Goal: Task Accomplishment & Management: Use online tool/utility

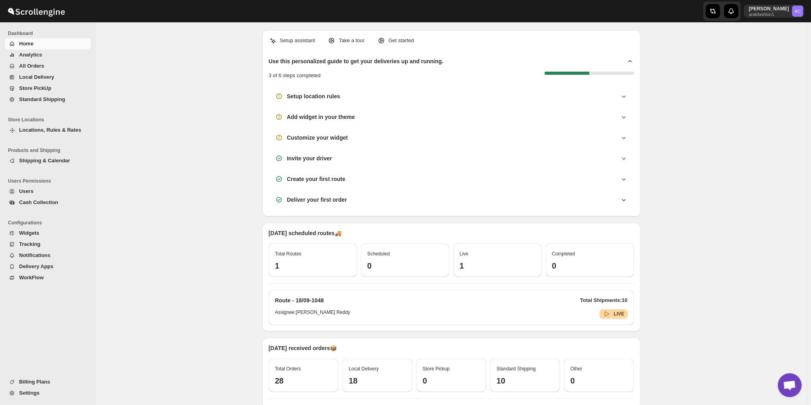
scroll to position [2577, 0]
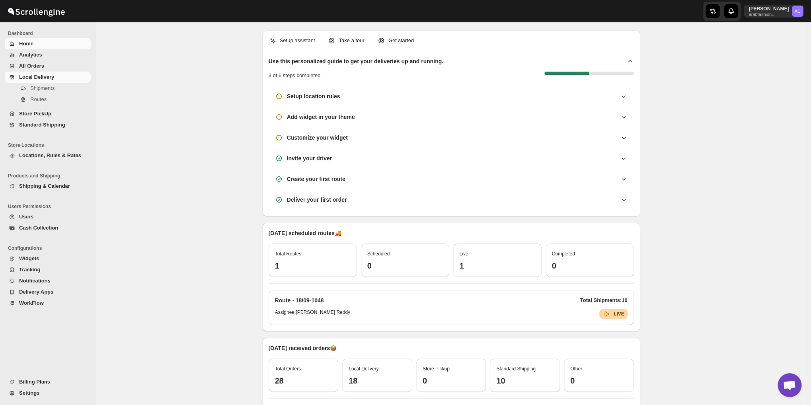
click at [33, 74] on span "Local Delivery" at bounding box center [36, 77] width 35 height 6
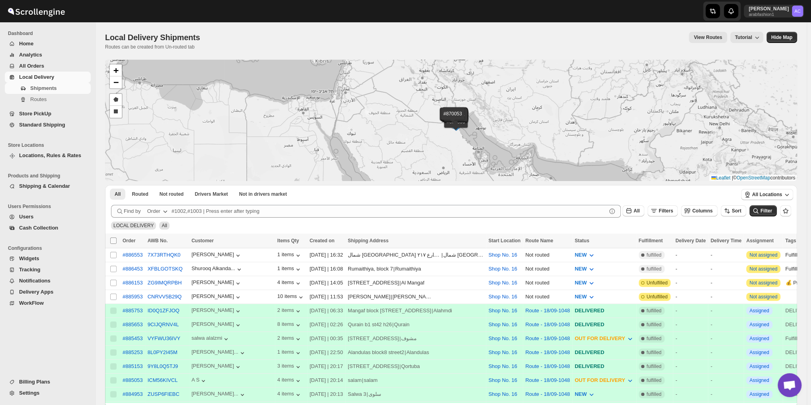
click at [110, 241] on input "Select all shipments" at bounding box center [113, 241] width 6 height 6
checkbox input "true"
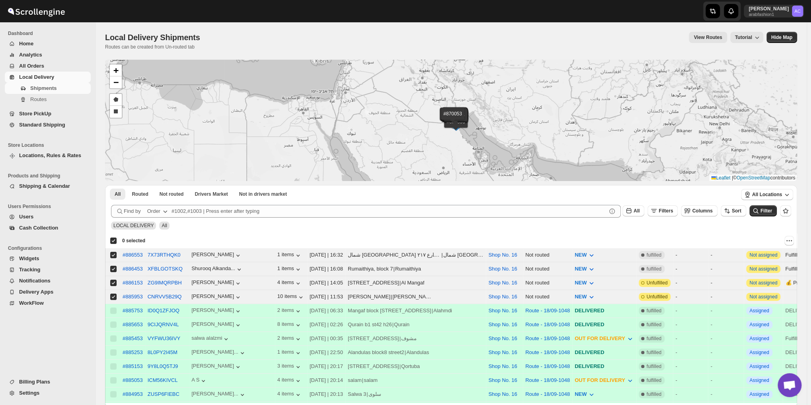
checkbox input "true"
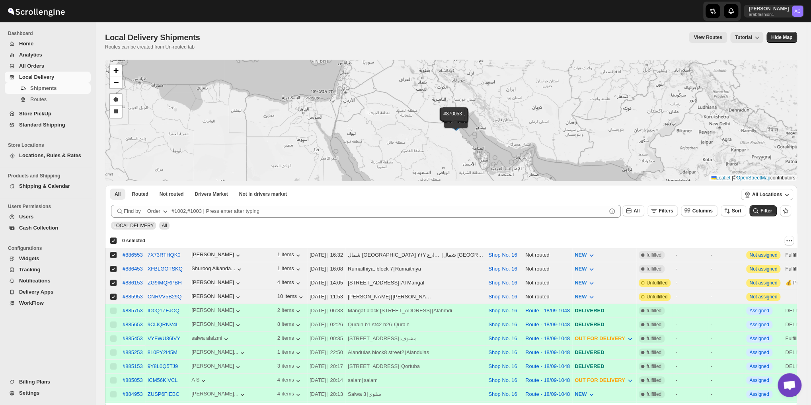
checkbox input "true"
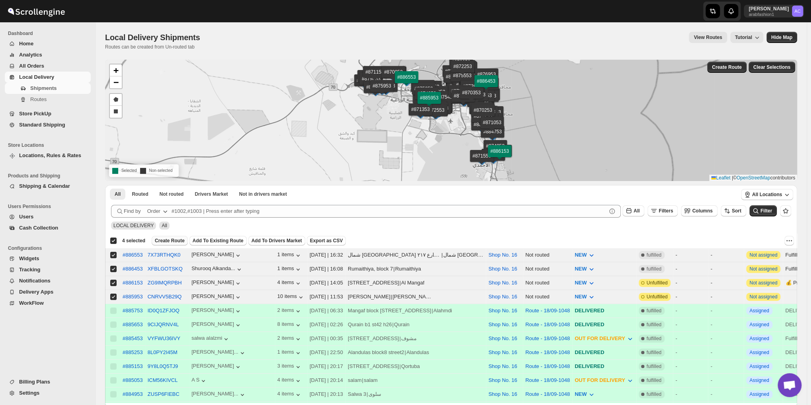
click at [170, 238] on button "Create Route" at bounding box center [170, 241] width 36 height 10
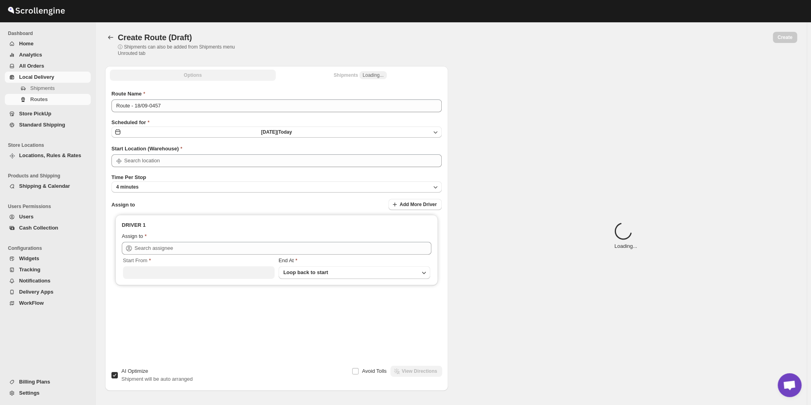
type input "Shop No. 16"
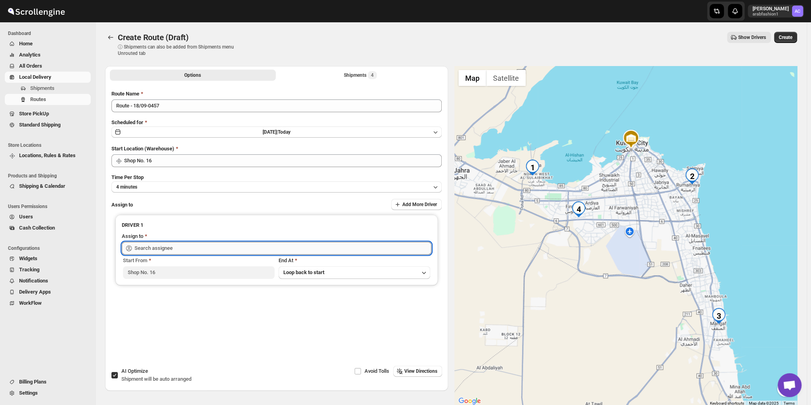
click at [151, 250] on input "text" at bounding box center [283, 248] width 297 height 13
click at [152, 246] on input "text" at bounding box center [283, 248] width 297 height 13
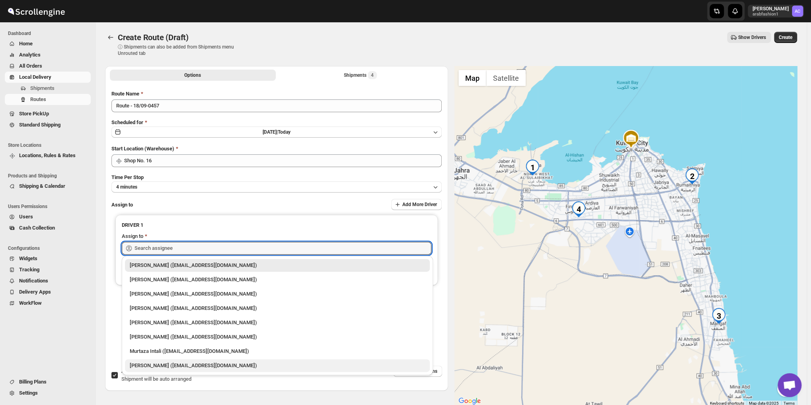
click at [153, 365] on div "[PERSON_NAME] ([EMAIL_ADDRESS][DOMAIN_NAME])" at bounding box center [277, 366] width 295 height 8
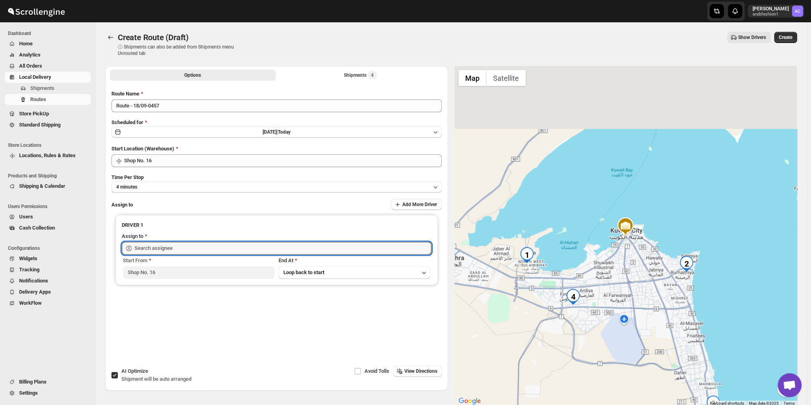
type input "[PERSON_NAME] ([EMAIL_ADDRESS][DOMAIN_NAME])"
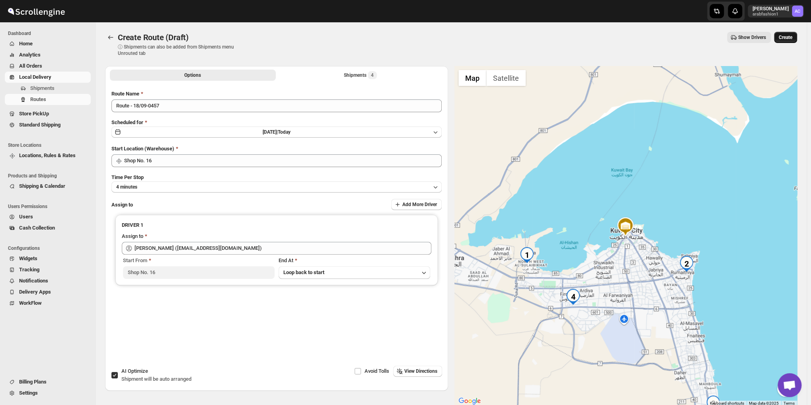
click at [791, 37] on span "Create" at bounding box center [786, 37] width 14 height 6
